Goal: Task Accomplishment & Management: Use online tool/utility

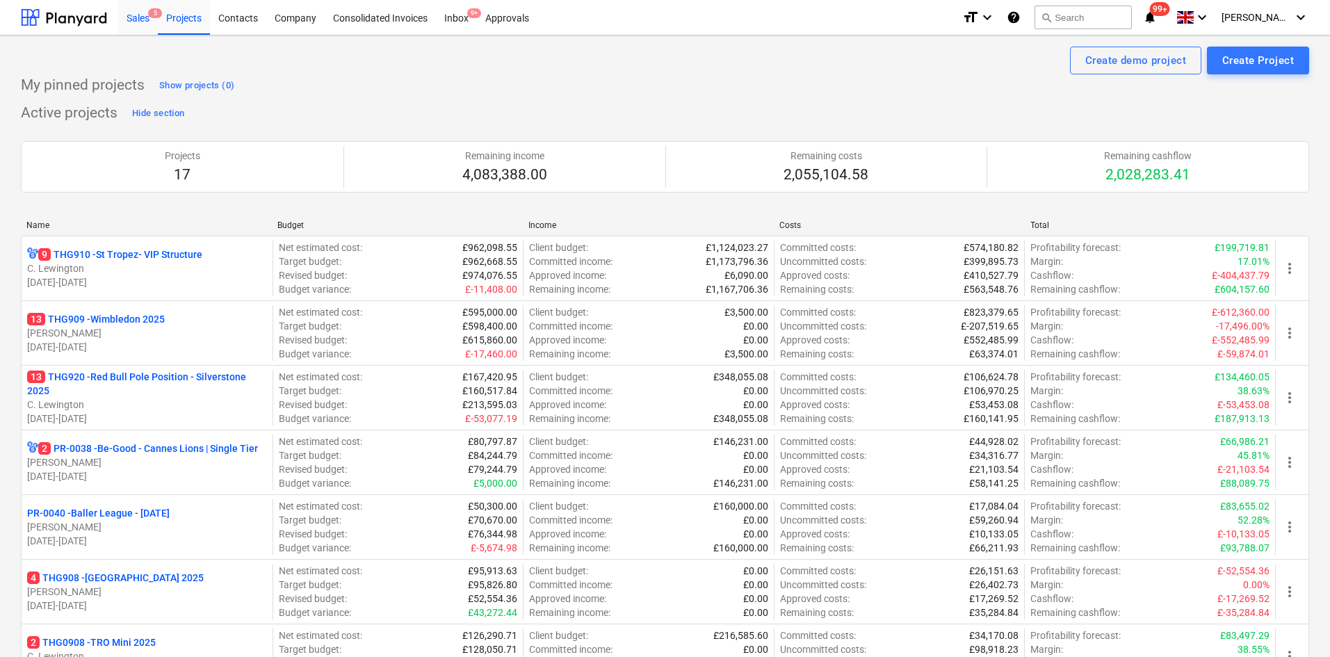
click at [149, 22] on div "Sales 5" at bounding box center [138, 16] width 40 height 35
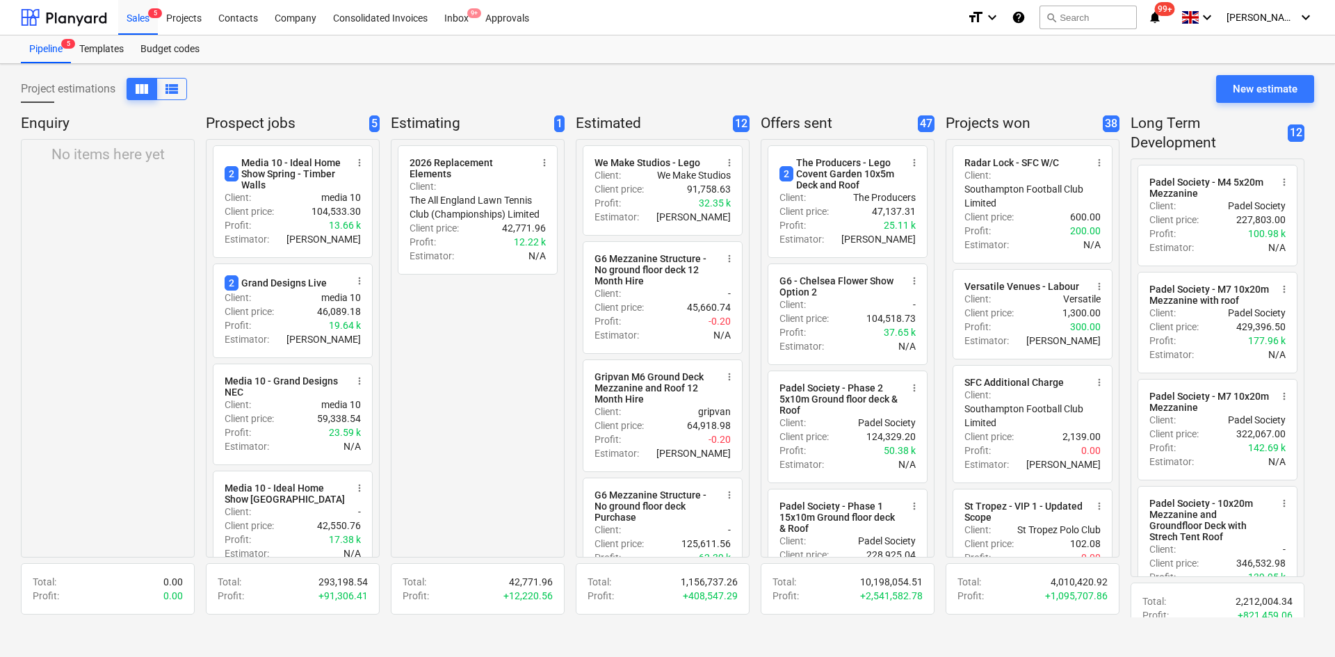
click at [134, 277] on div "No items here yet" at bounding box center [108, 348] width 174 height 419
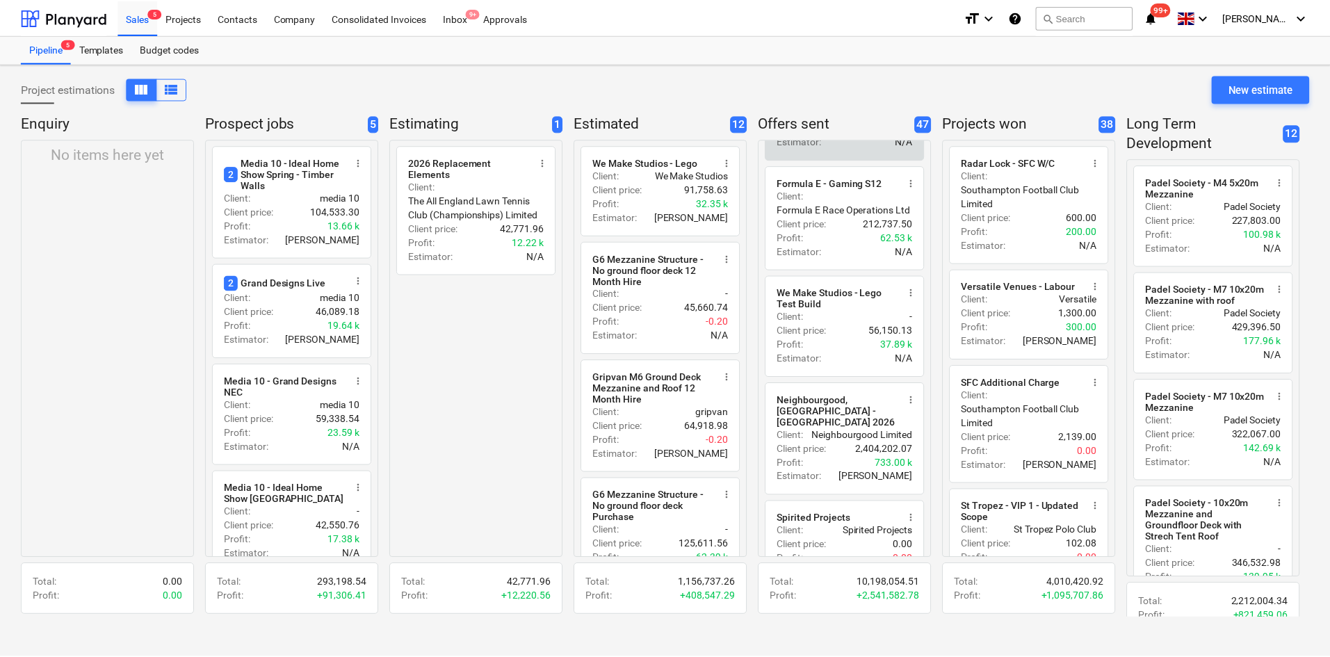
scroll to position [556, 0]
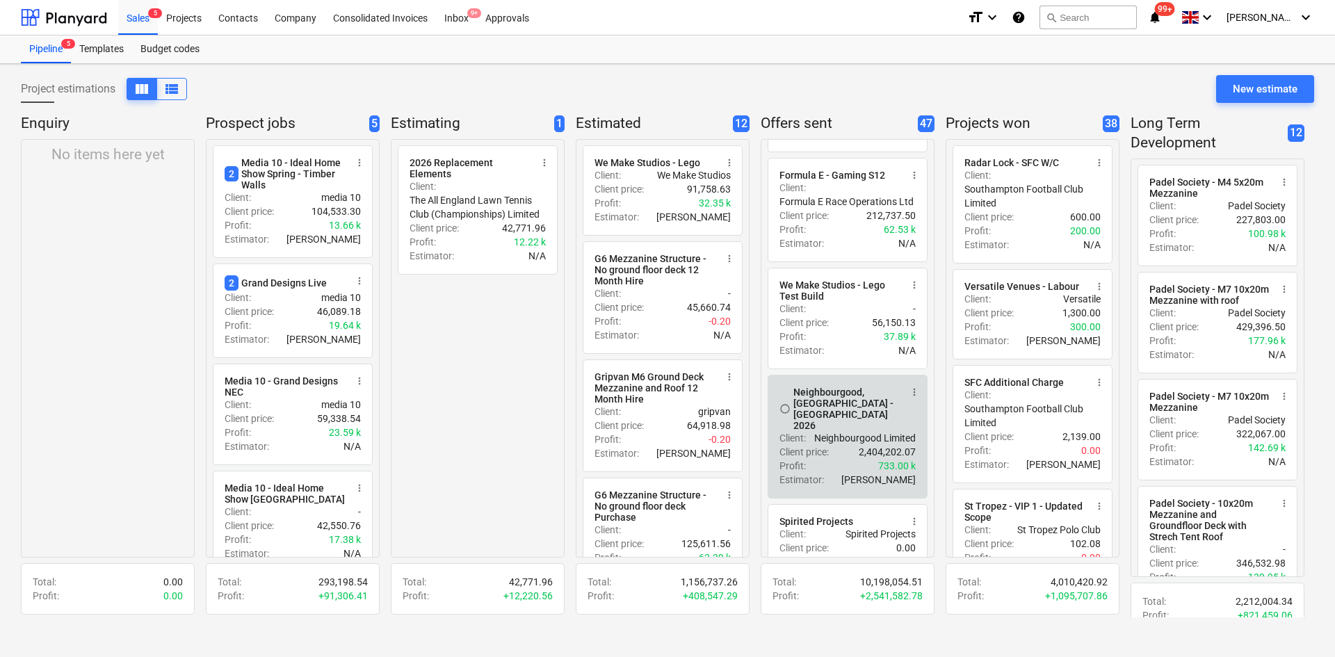
click at [857, 422] on div "Neighbourgood, [GEOGRAPHIC_DATA] - [GEOGRAPHIC_DATA] 2026" at bounding box center [846, 409] width 107 height 45
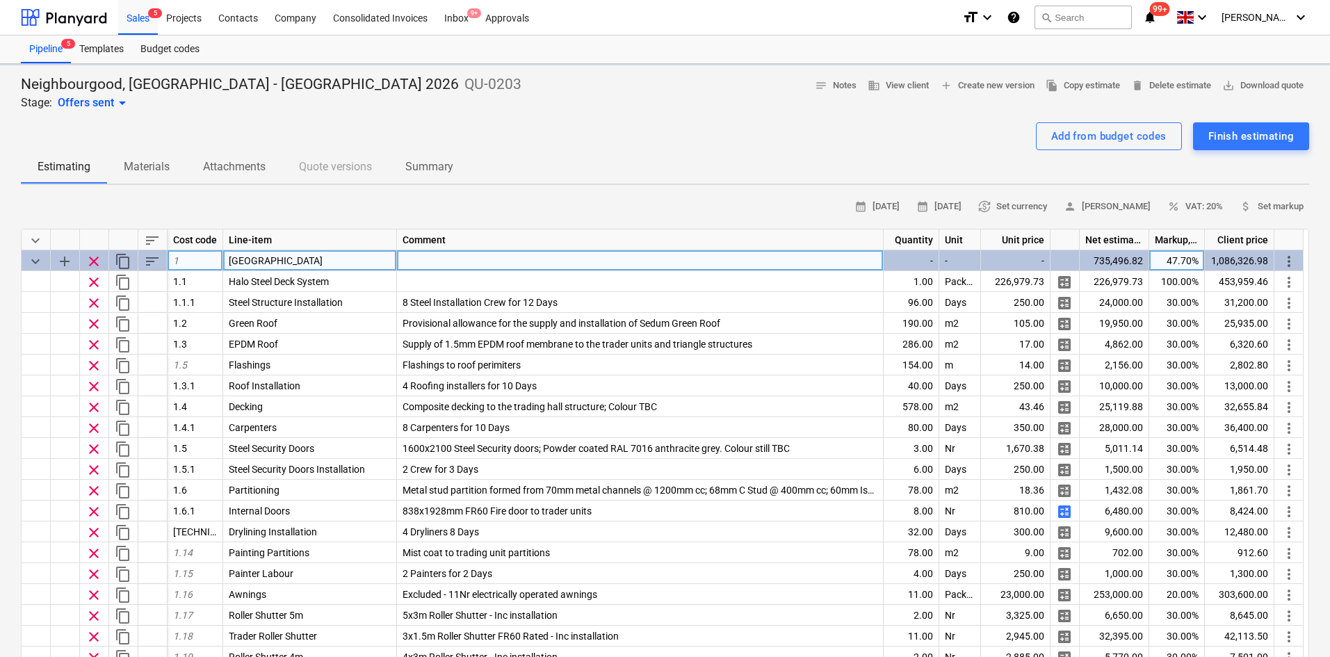
type textarea "x"
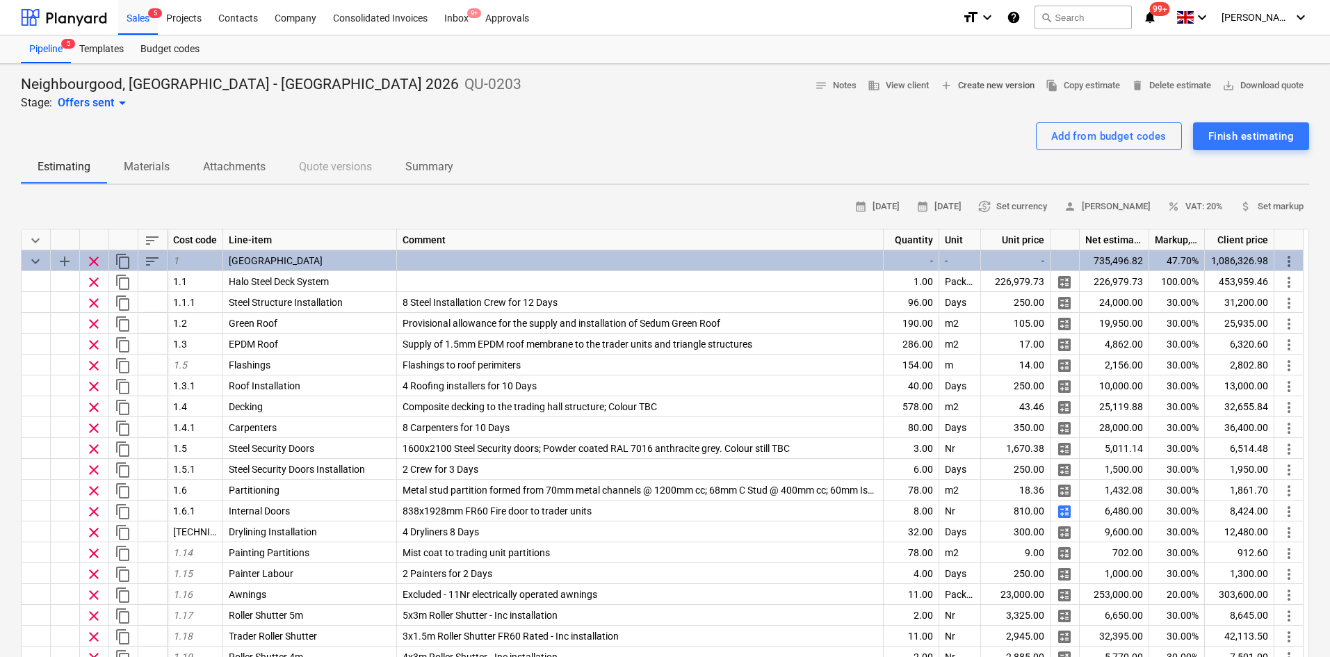
click at [957, 90] on span "add Create new version" at bounding box center [987, 86] width 95 height 16
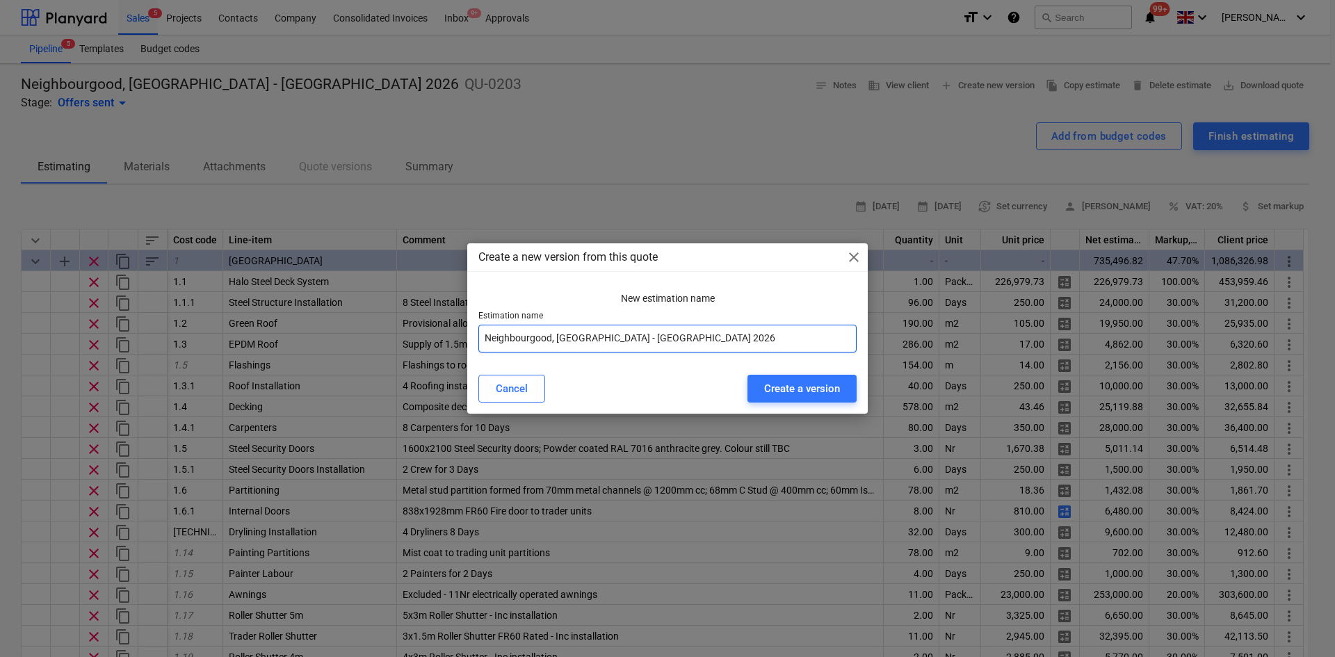
click at [676, 343] on input "Neighbourgood, [GEOGRAPHIC_DATA] - [GEOGRAPHIC_DATA] 2026" at bounding box center [667, 339] width 378 height 28
type input "Neighbourgood, [GEOGRAPHIC_DATA] - [GEOGRAPHIC_DATA] 2026 Rev 2"
click at [766, 380] on div "Create a version" at bounding box center [802, 389] width 76 height 18
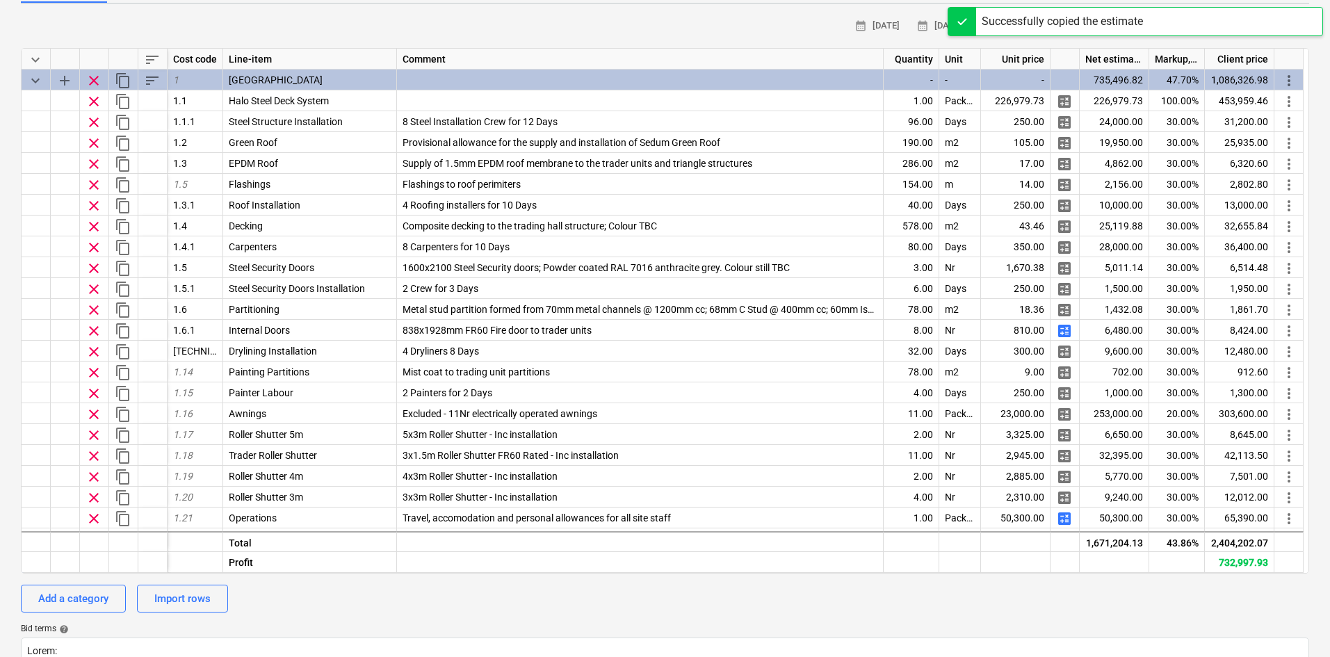
type textarea "x"
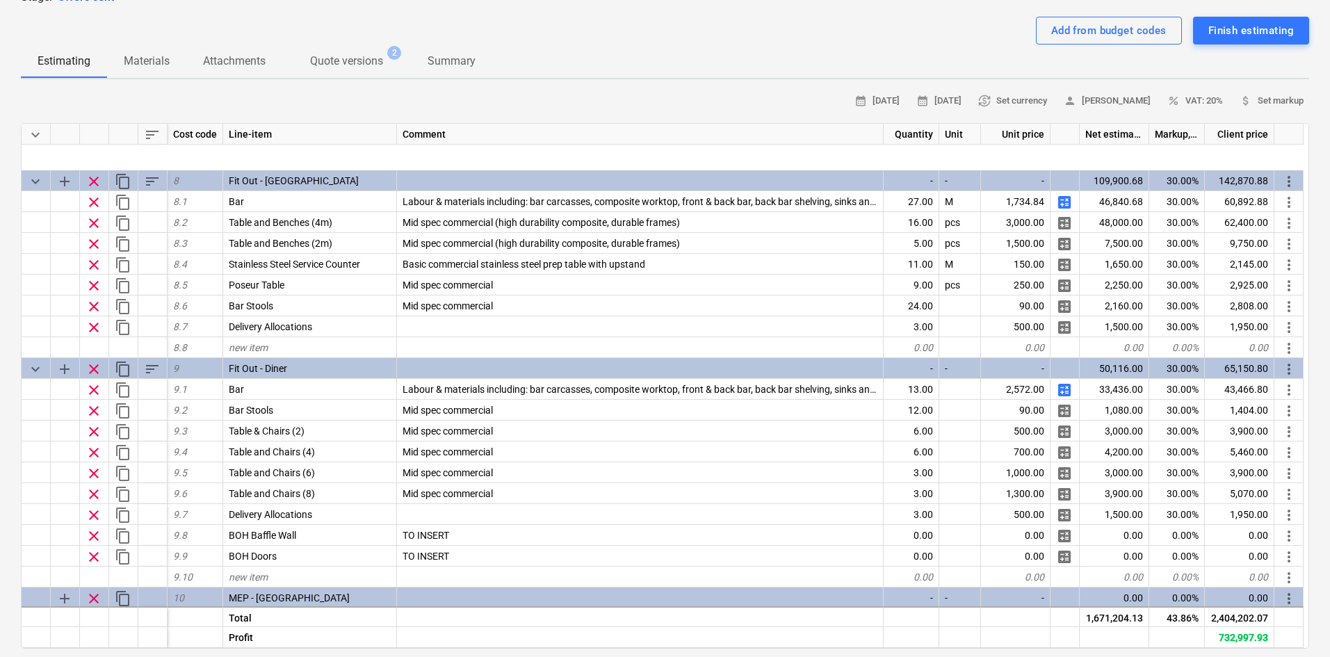
scroll to position [2146, 0]
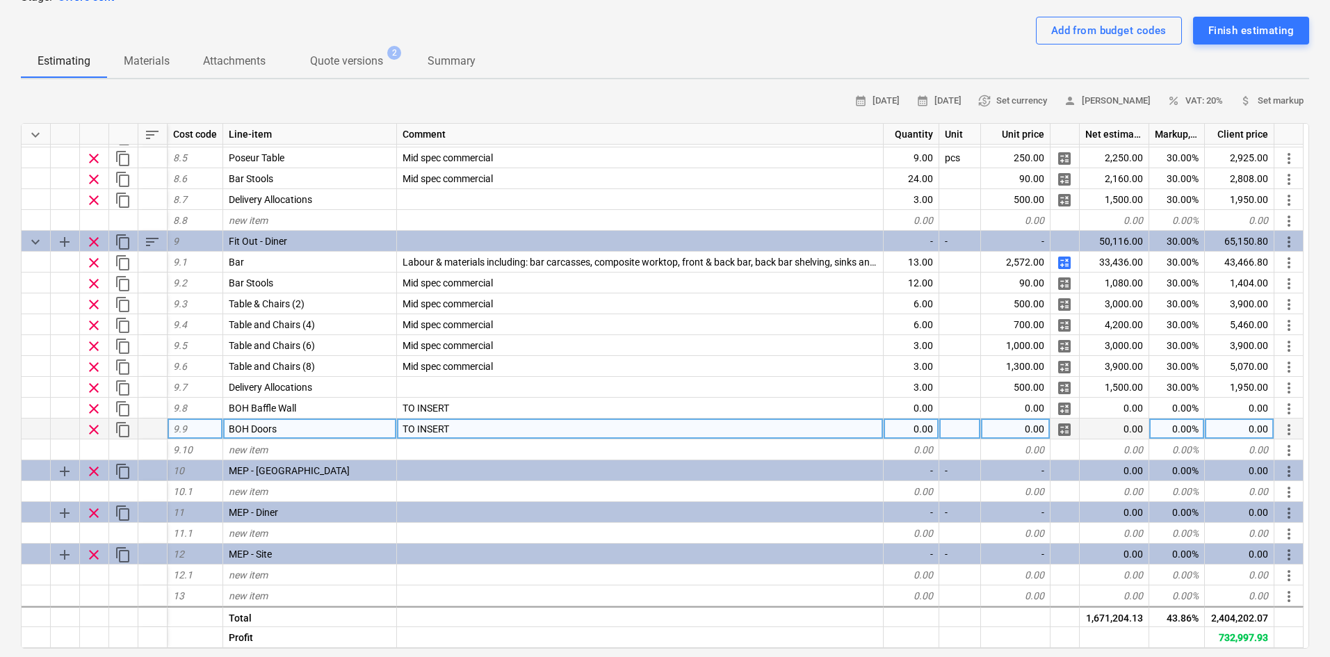
click at [905, 435] on div "0.00" at bounding box center [912, 429] width 56 height 21
type input "2"
type textarea "x"
type input "Nr"
type textarea "x"
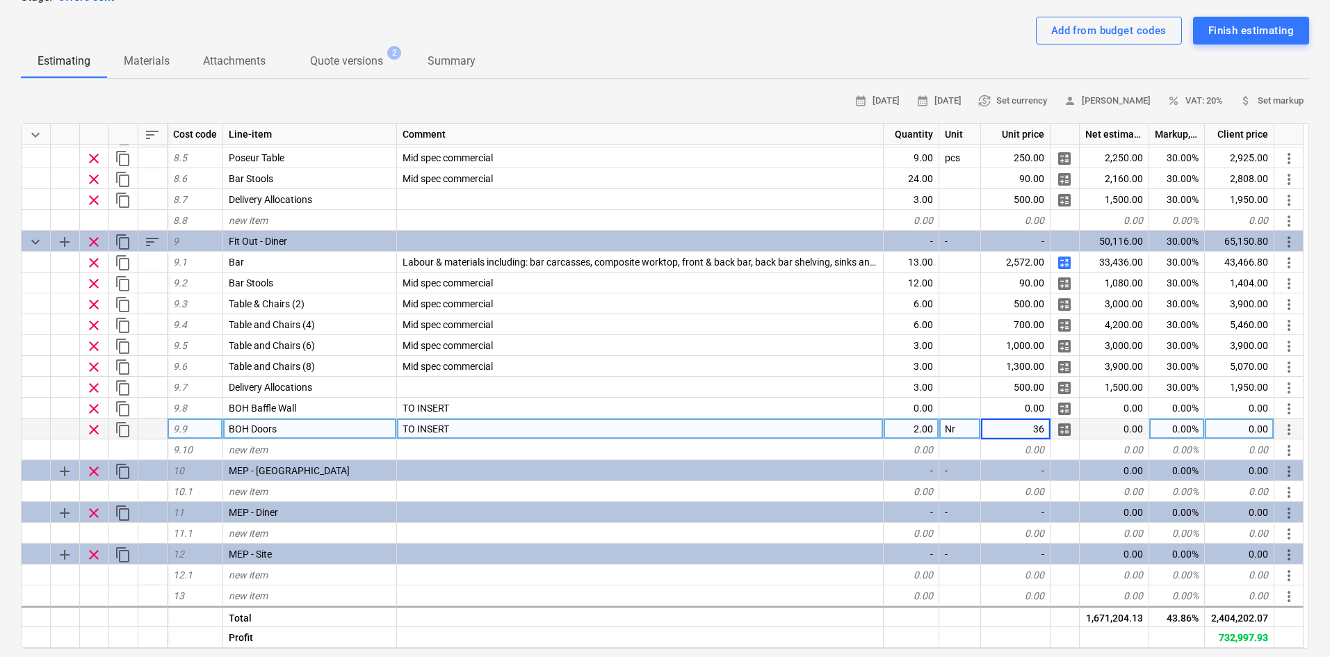
type input "369"
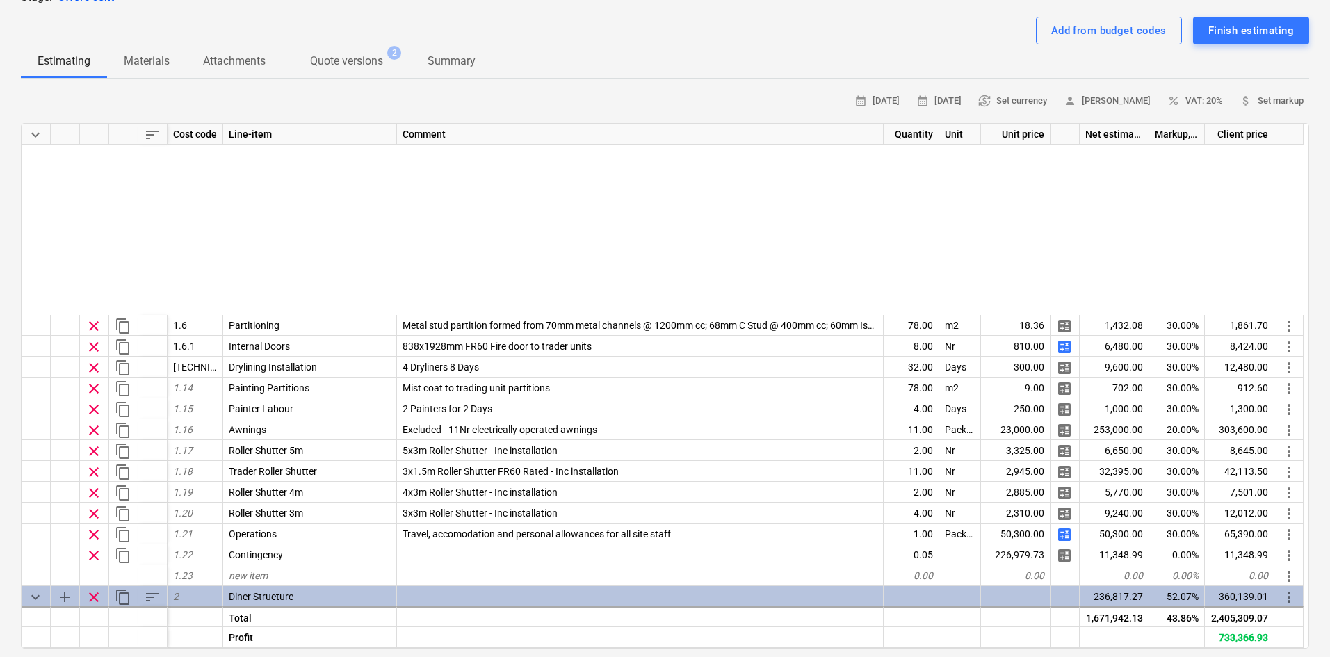
scroll to position [0, 0]
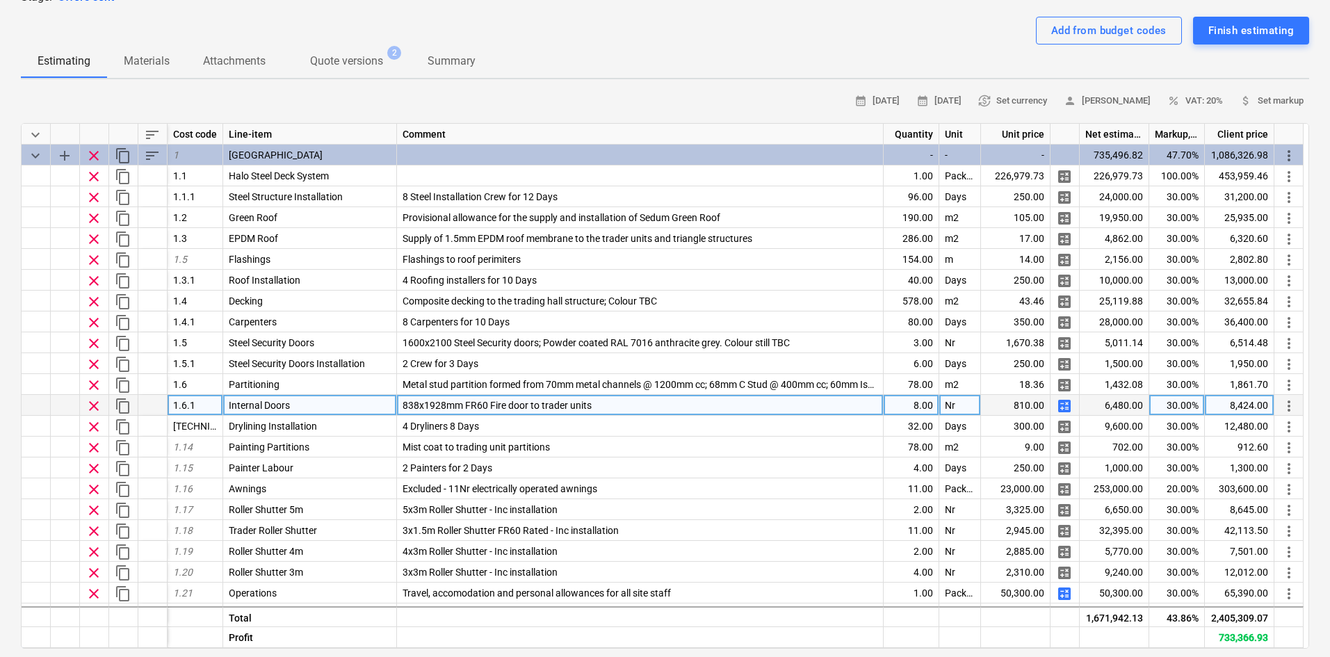
click at [1019, 408] on div "810.00" at bounding box center [1016, 405] width 70 height 21
click at [1028, 408] on div "810.00" at bounding box center [1016, 405] width 70 height 21
click at [1063, 406] on span "calculate" at bounding box center [1064, 406] width 17 height 17
type textarea "x"
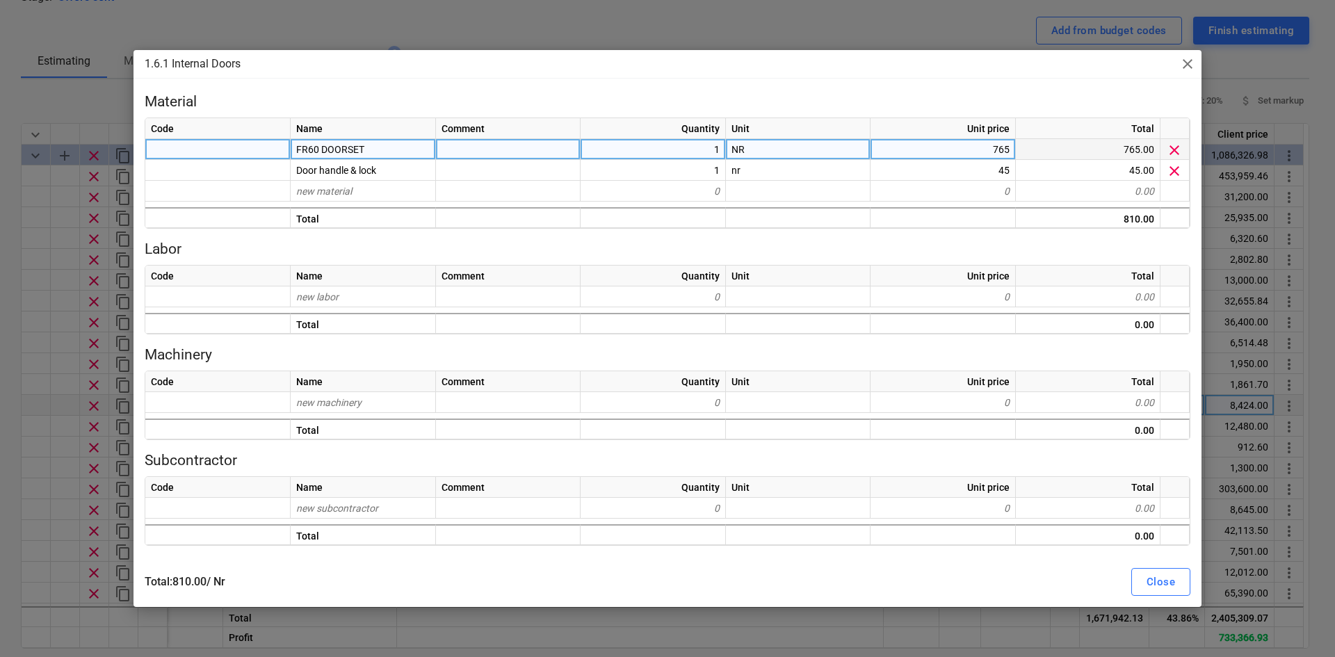
click at [994, 153] on div "765" at bounding box center [943, 149] width 145 height 21
type input "369"
click at [1020, 76] on div "1.6.1 Internal Doors close" at bounding box center [668, 64] width 1068 height 28
click at [1170, 582] on div "Close" at bounding box center [1161, 582] width 29 height 18
type textarea "x"
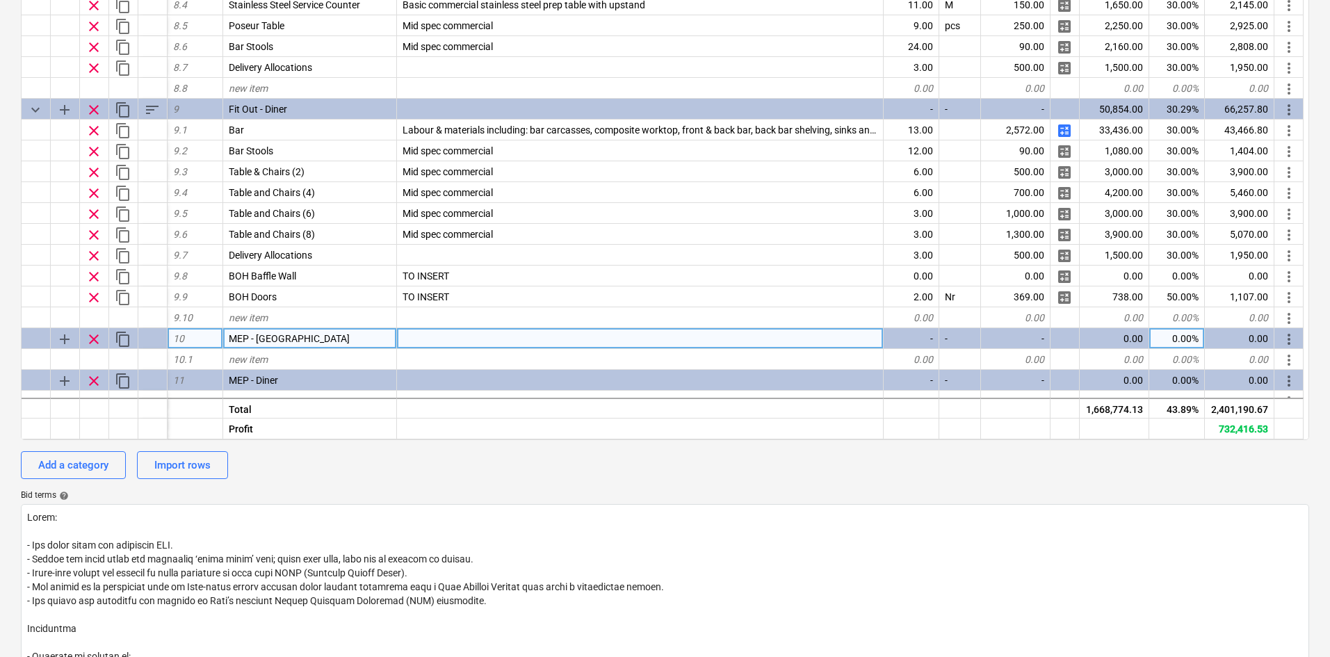
scroll to position [2146, 0]
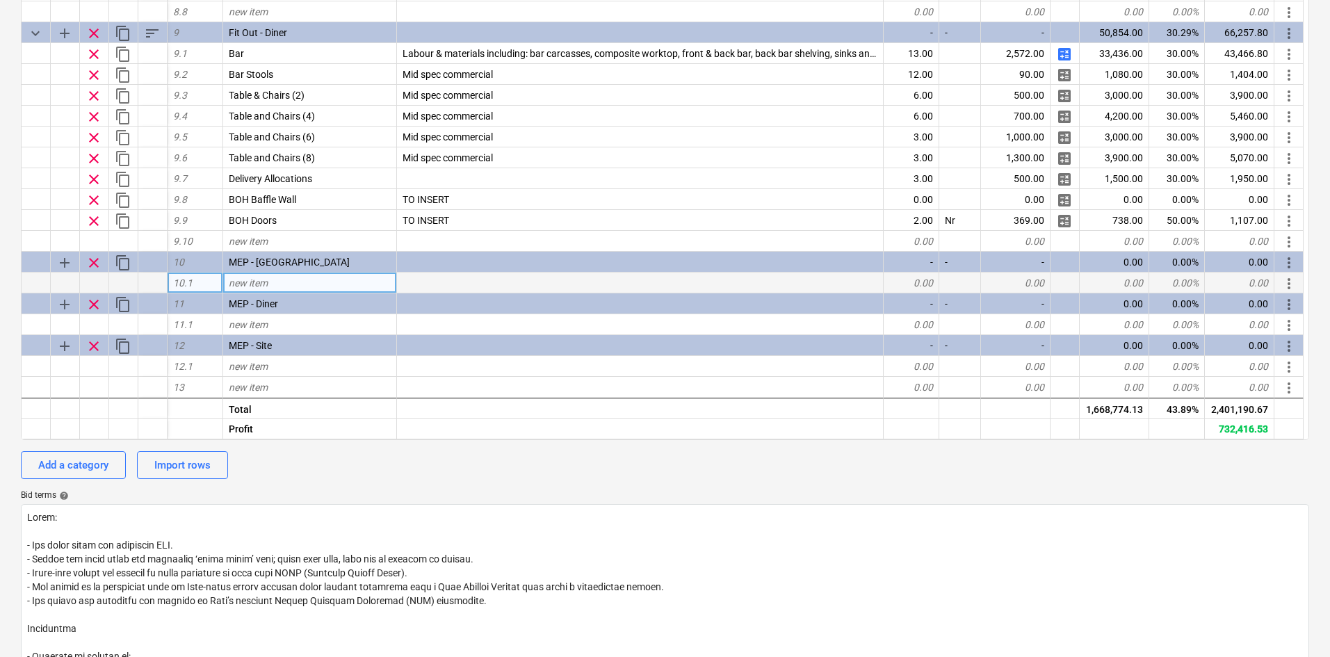
click at [355, 284] on div "new item" at bounding box center [310, 283] width 174 height 21
type input "Electrical"
type textarea "x"
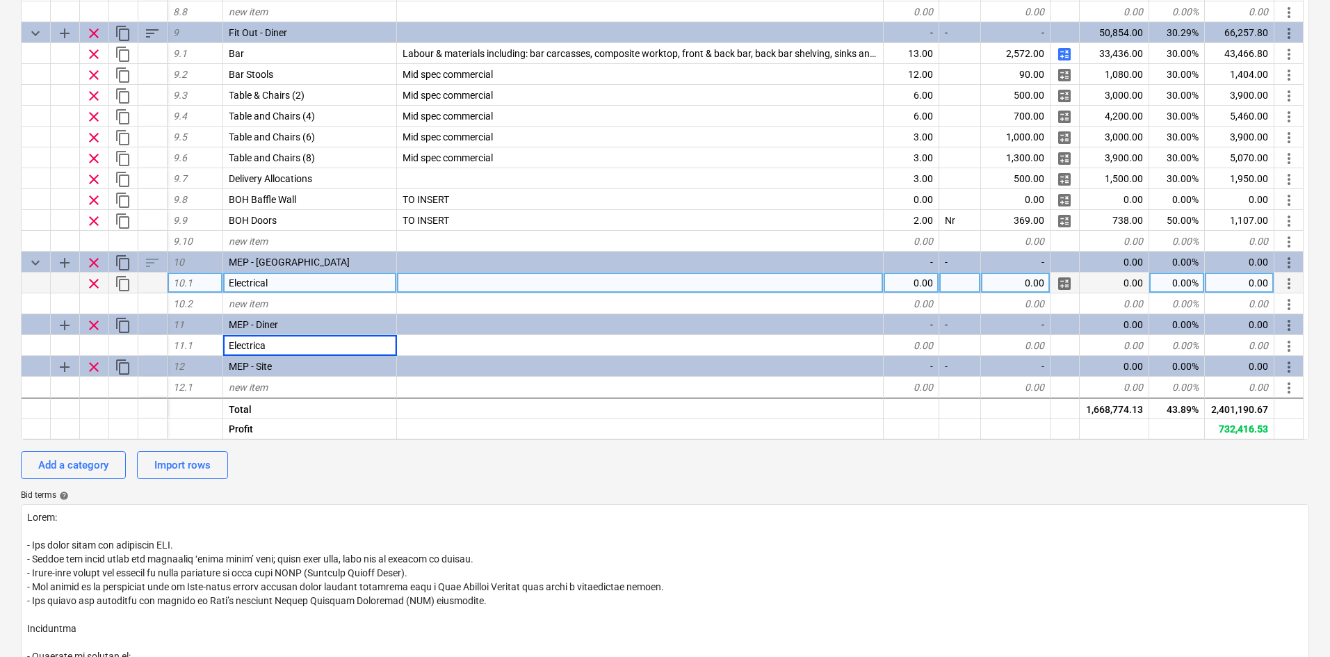
type input "Electrical"
type textarea "x"
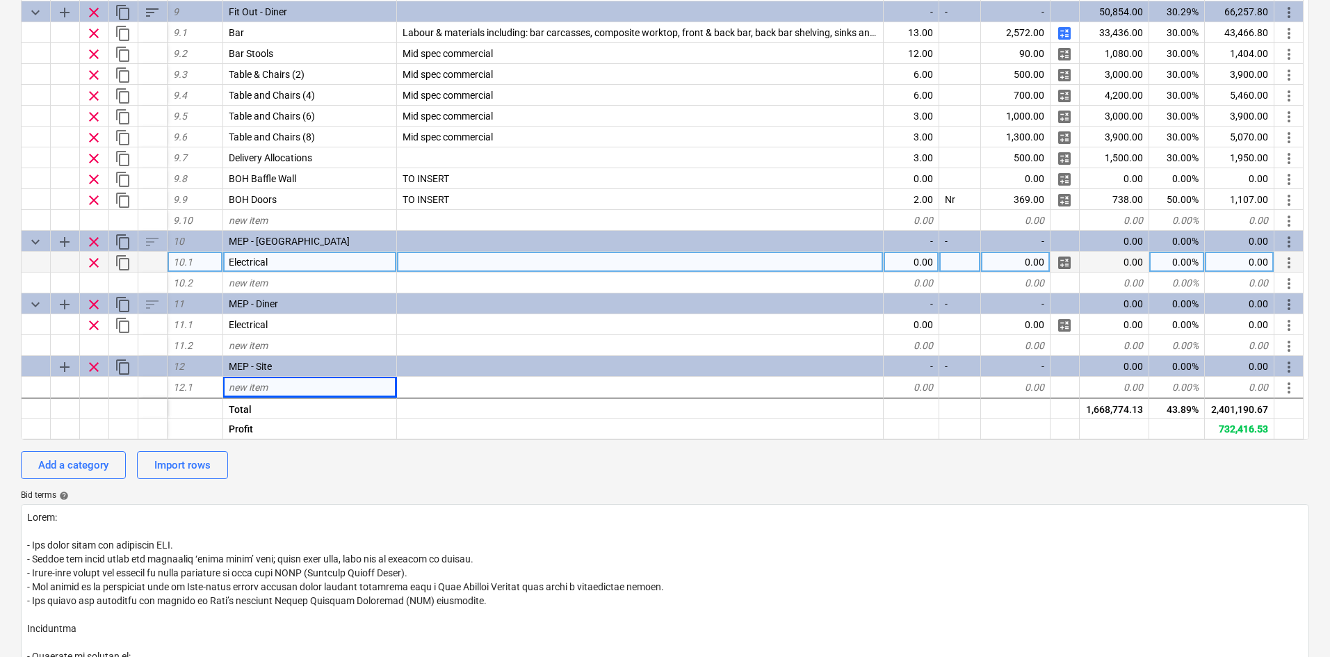
scroll to position [2188, 0]
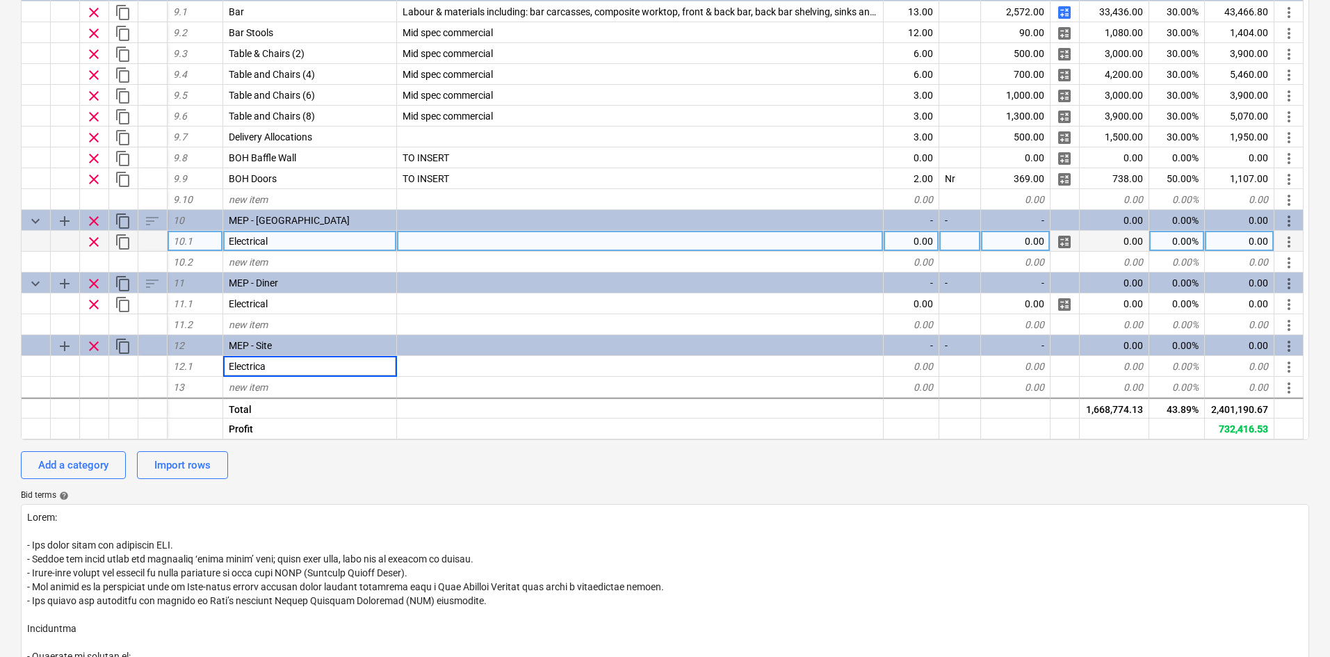
type input "Electrical"
type textarea "x"
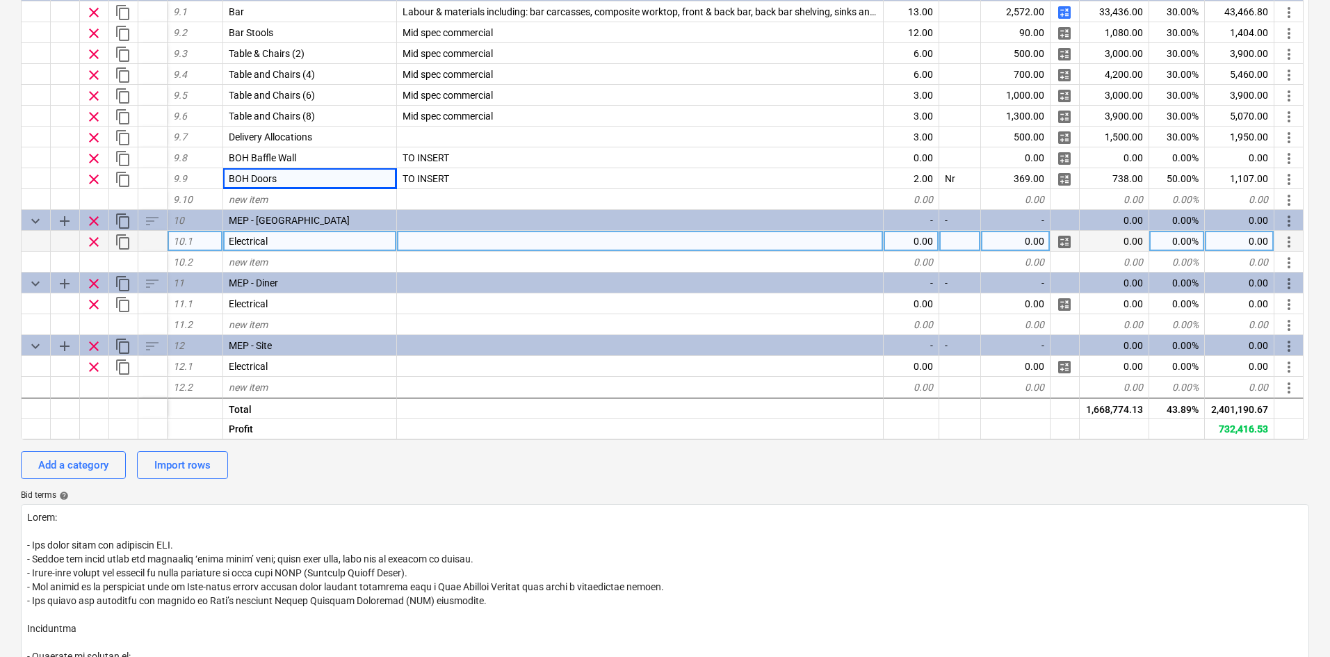
click at [906, 238] on div "0.00" at bounding box center [912, 241] width 56 height 21
type input "1"
type textarea "x"
type input "Package"
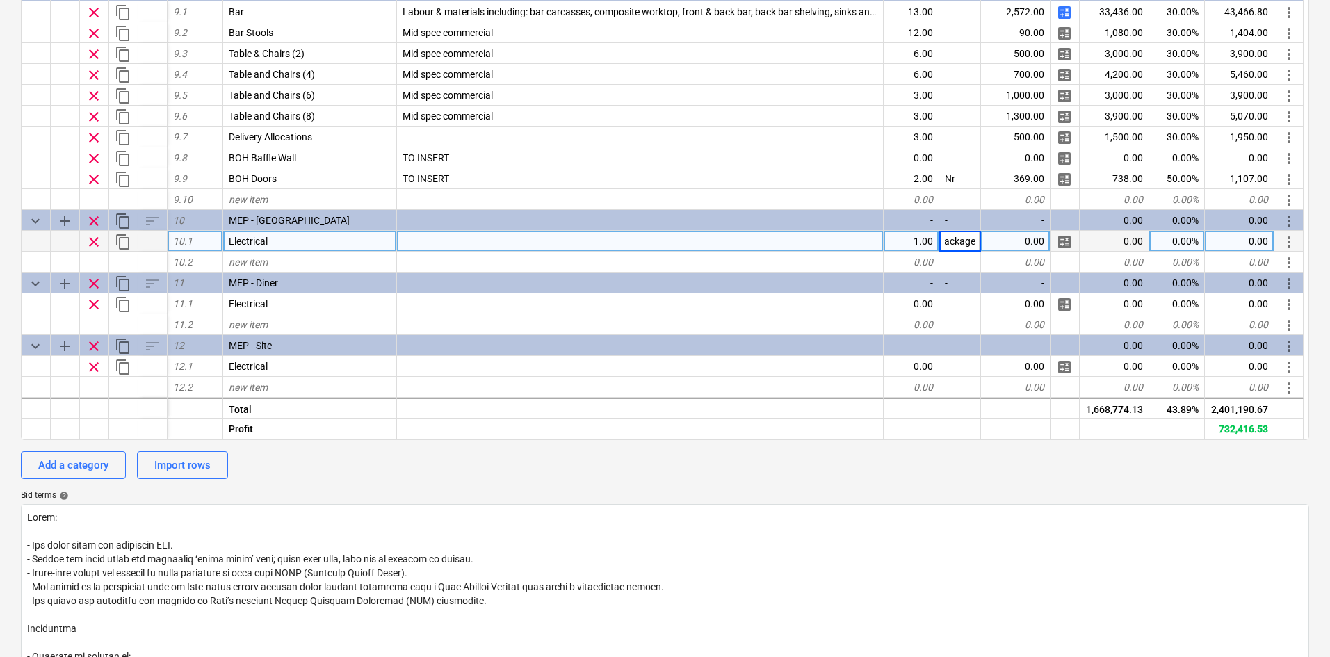
type textarea "x"
type input "73200"
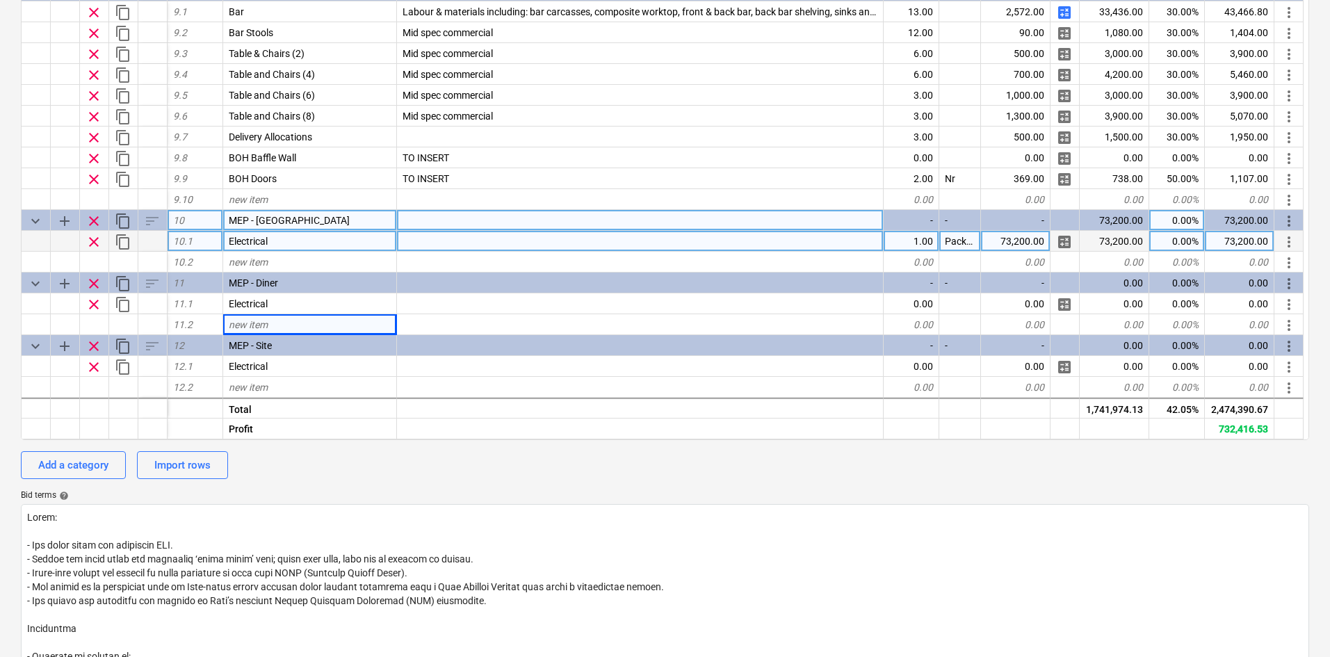
click at [120, 220] on span "content_copy" at bounding box center [123, 221] width 17 height 17
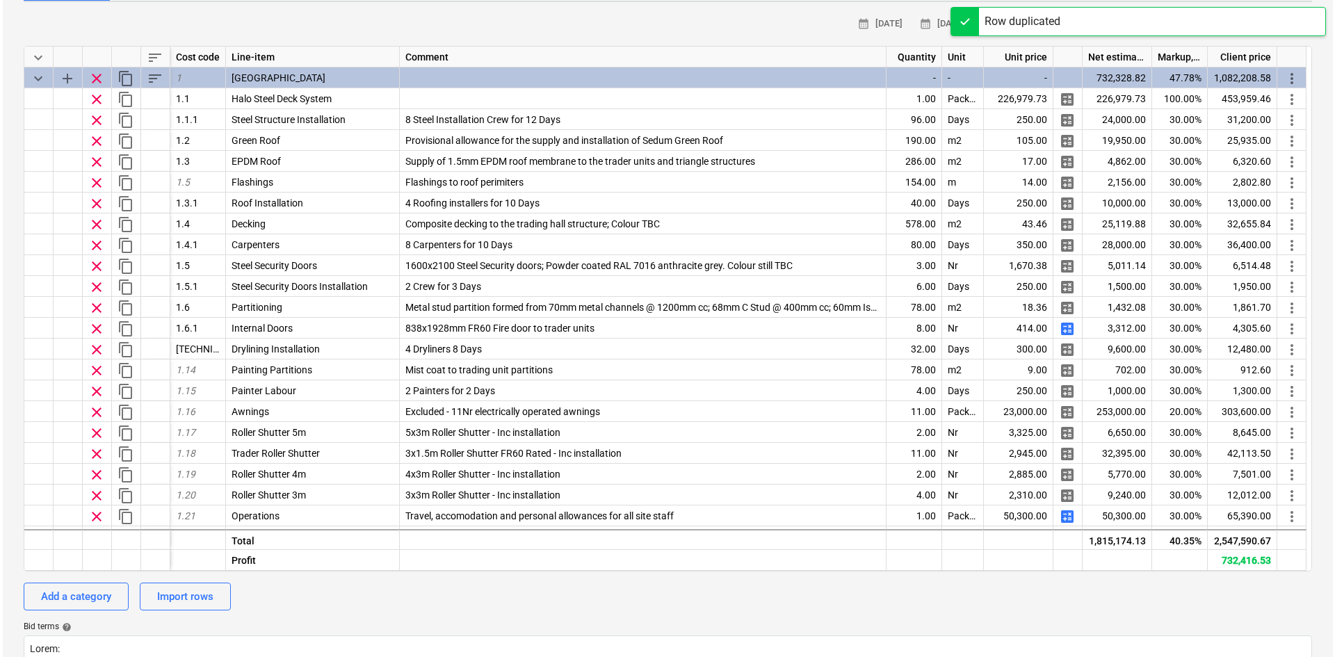
scroll to position [0, 0]
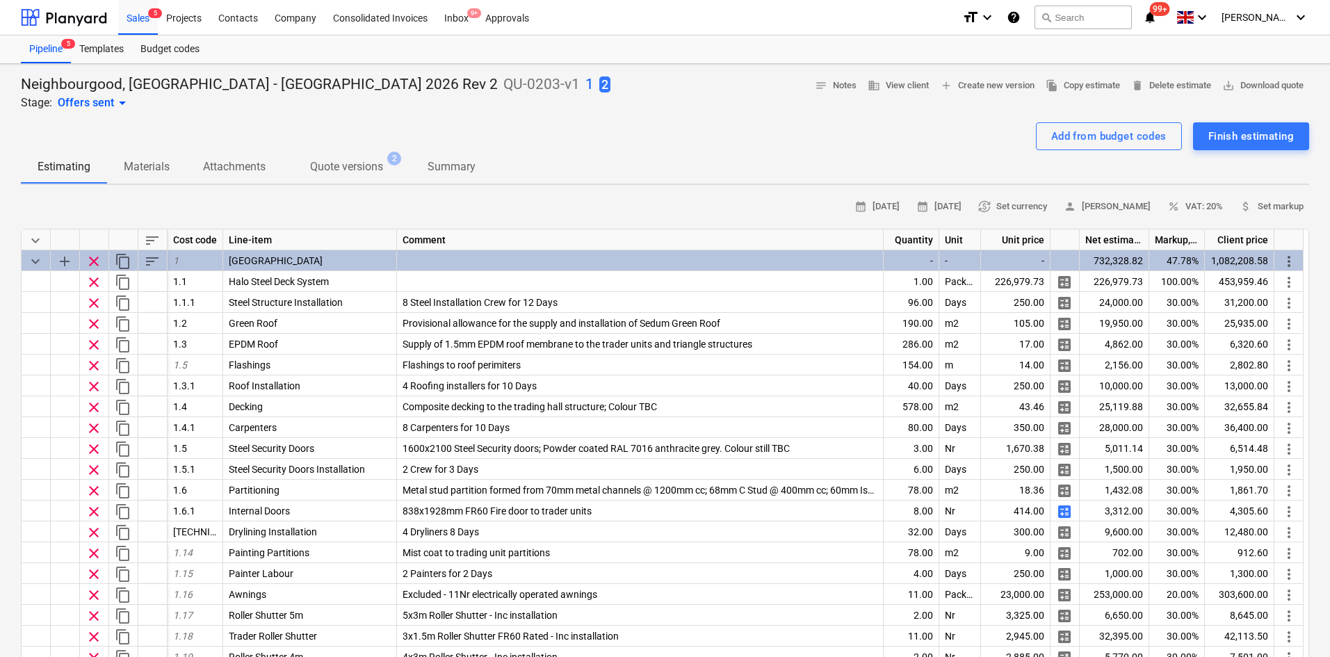
click at [156, 237] on span "sort" at bounding box center [152, 240] width 17 height 17
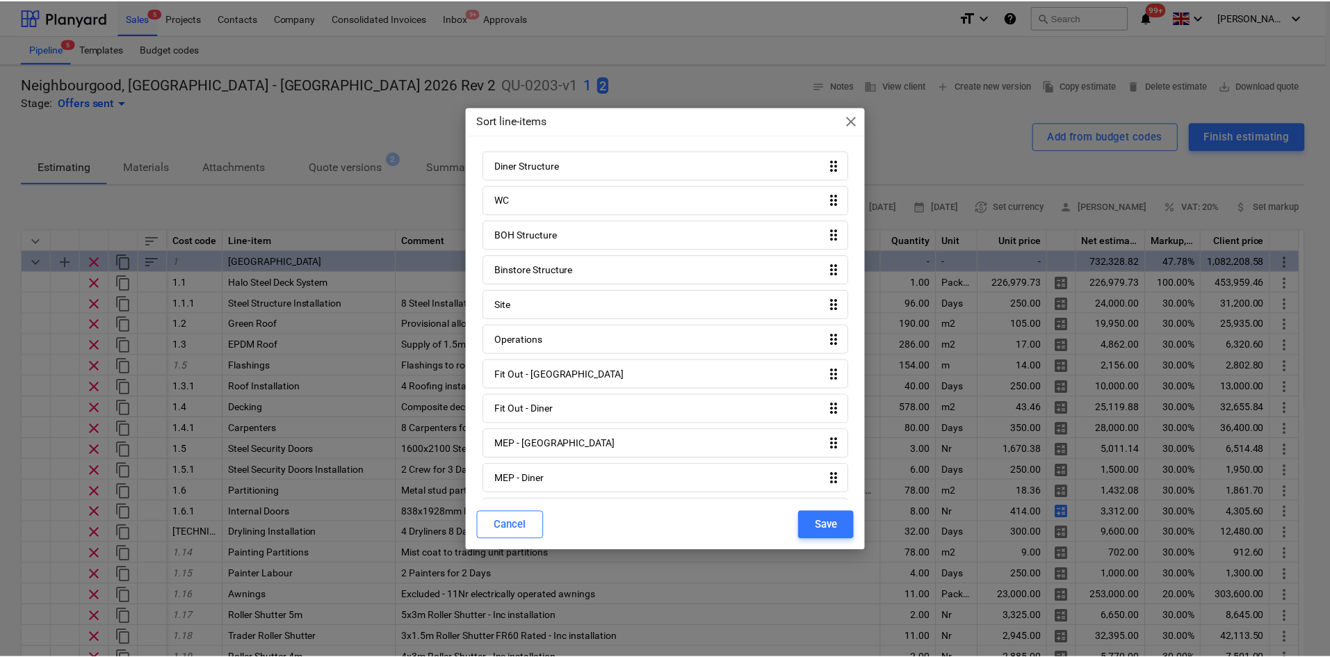
scroll to position [123, 0]
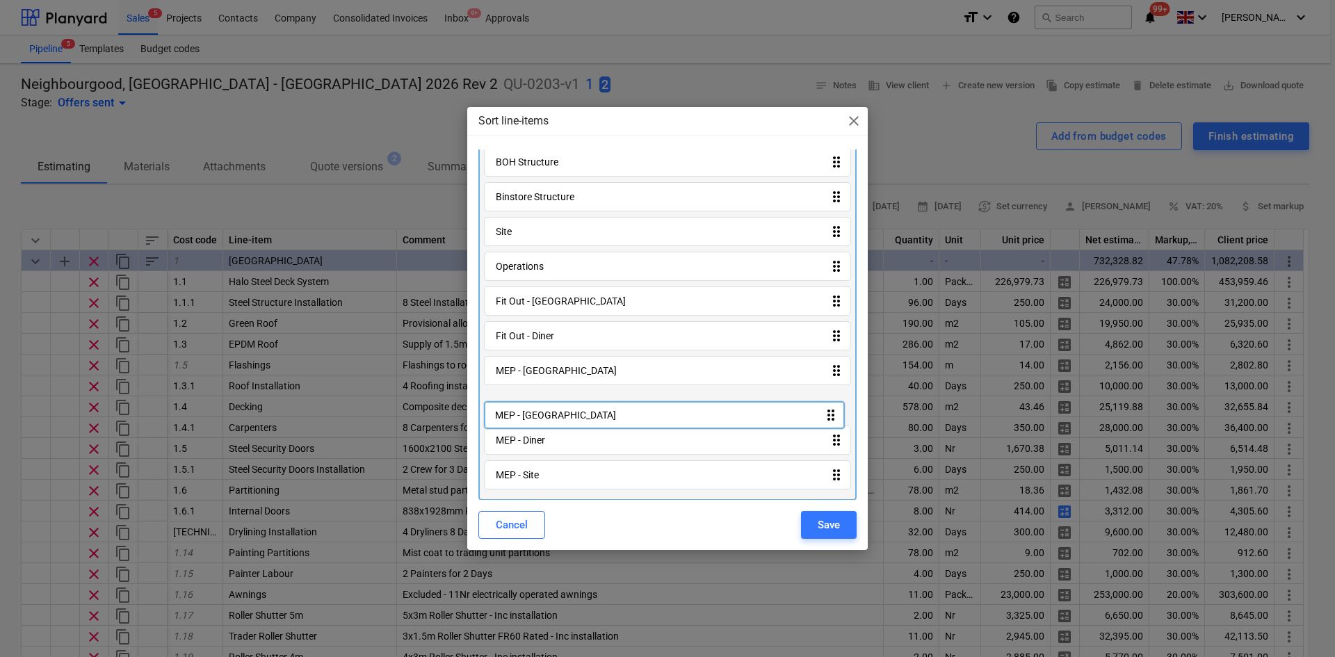
drag, startPoint x: 581, startPoint y: 483, endPoint x: 579, endPoint y: 403, distance: 80.0
click at [579, 403] on div "Market Hall drag_indicator Diner Structure drag_indicator WC drag_indicator BOH…" at bounding box center [667, 269] width 378 height 463
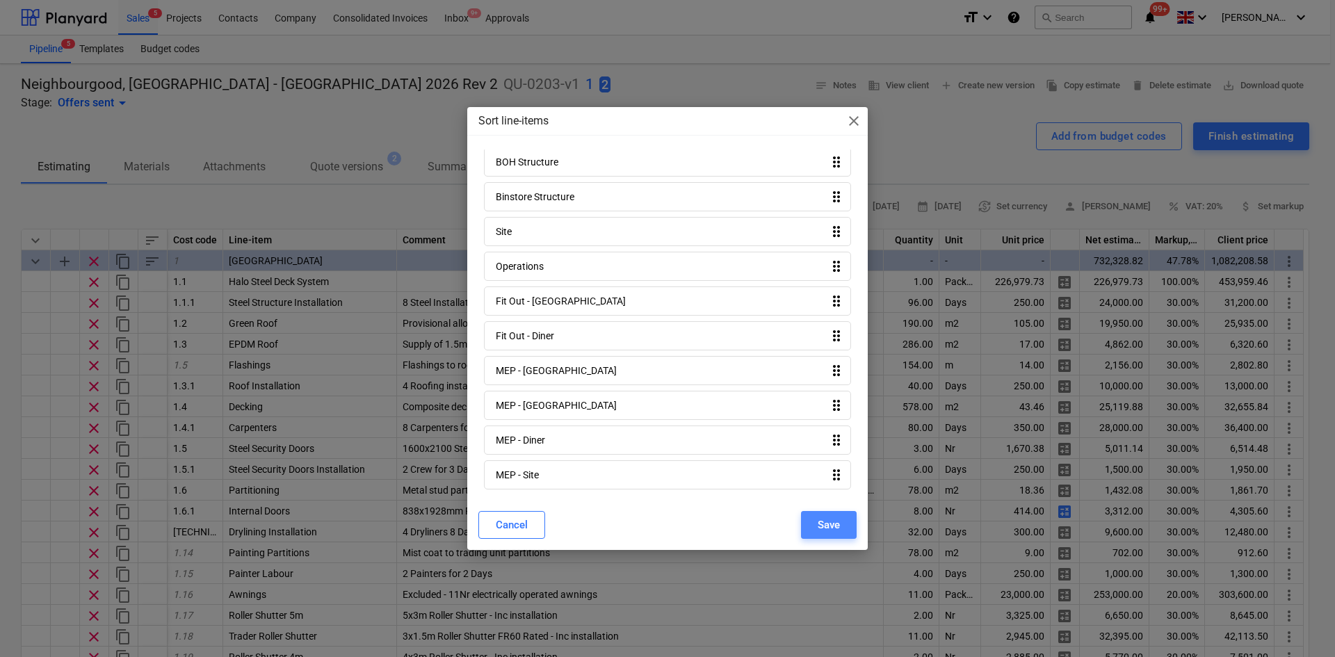
click at [822, 519] on div "Save" at bounding box center [829, 525] width 22 height 18
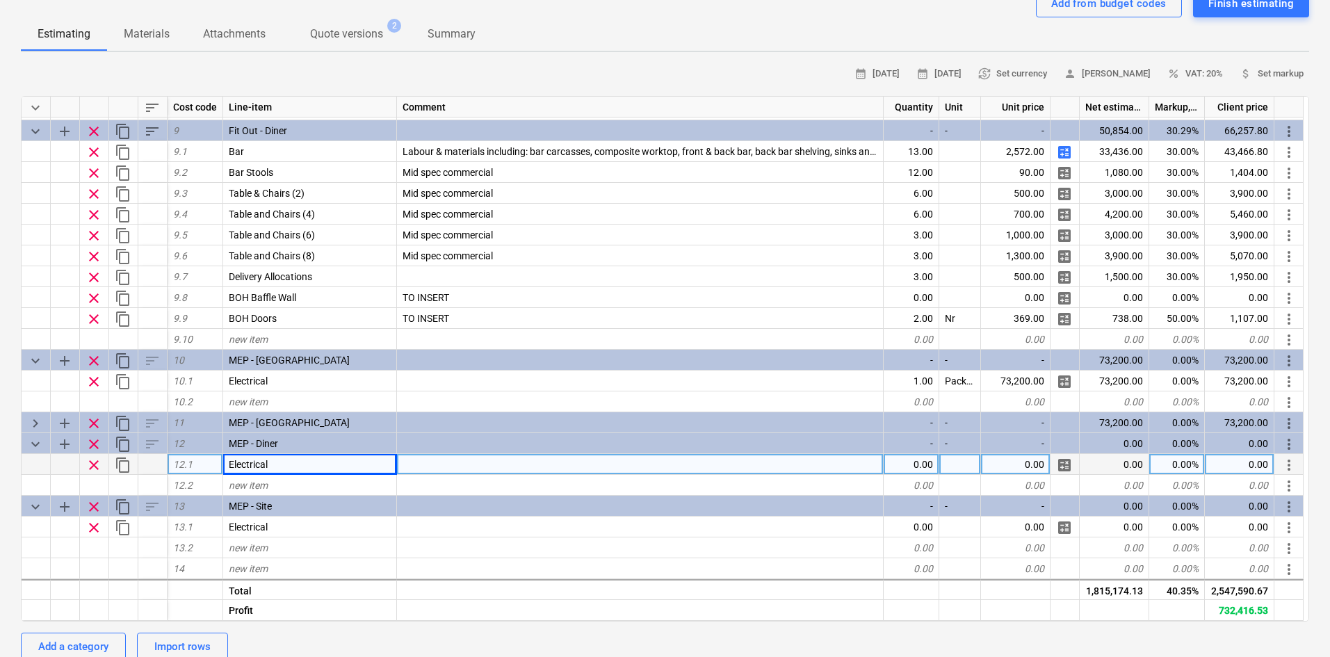
scroll to position [139, 0]
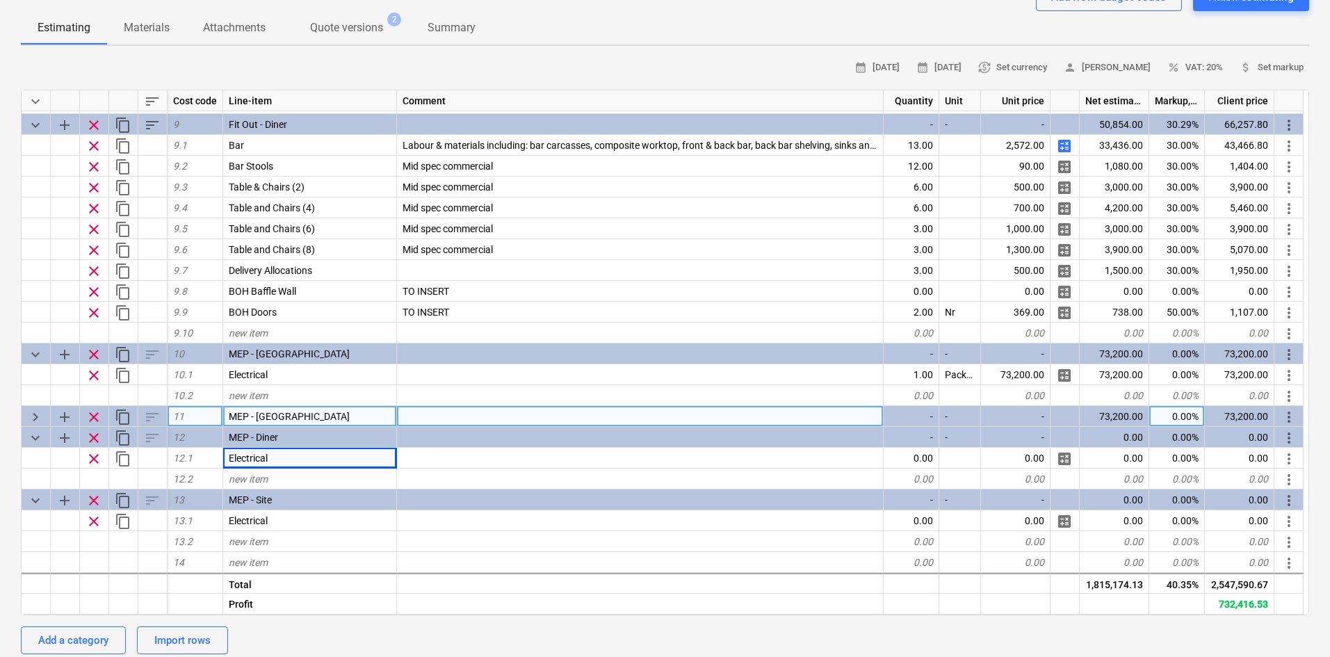
click at [33, 419] on span "keyboard_arrow_right" at bounding box center [35, 417] width 17 height 17
type textarea "x"
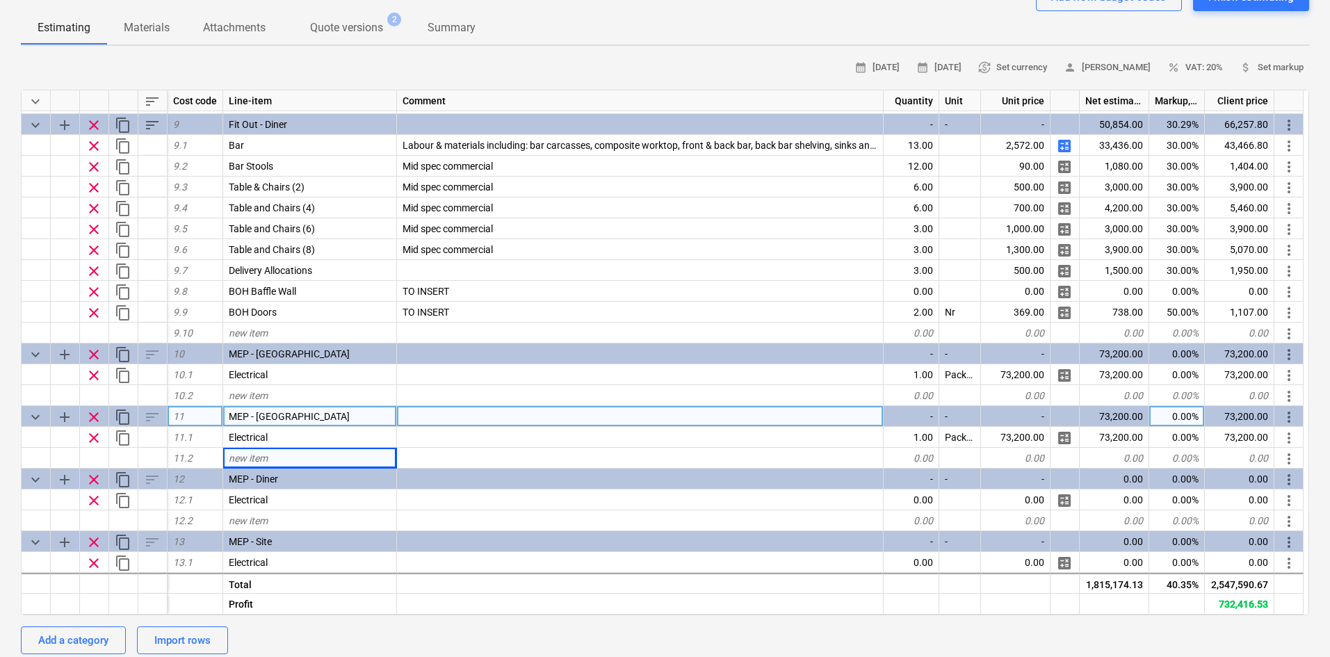
click at [301, 419] on span "MEP - [GEOGRAPHIC_DATA]" at bounding box center [289, 416] width 121 height 11
click at [318, 418] on input "MEP - [GEOGRAPHIC_DATA]" at bounding box center [309, 416] width 173 height 20
drag, startPoint x: 318, startPoint y: 418, endPoint x: 277, endPoint y: 418, distance: 41.0
click at [277, 418] on input "MEP - [GEOGRAPHIC_DATA]" at bounding box center [309, 416] width 173 height 20
type input "MEP - Trader Units"
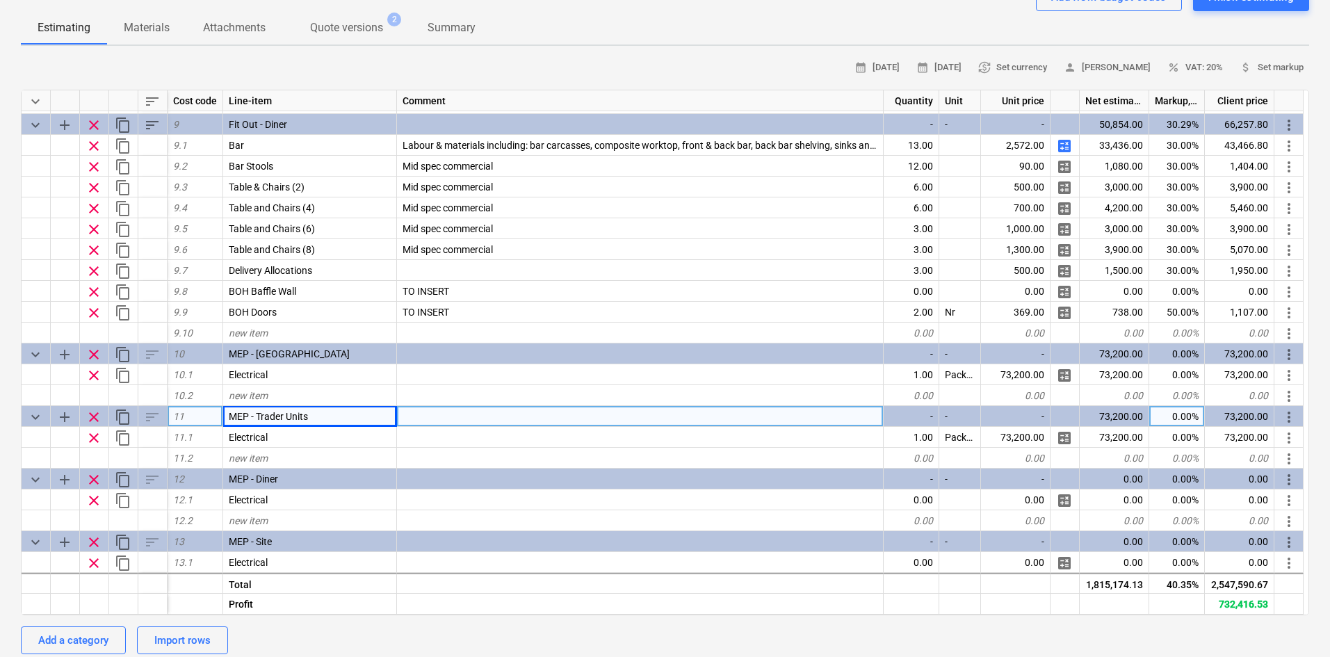
type textarea "x"
type input "32500"
type textarea "x"
